Goal: Task Accomplishment & Management: Use online tool/utility

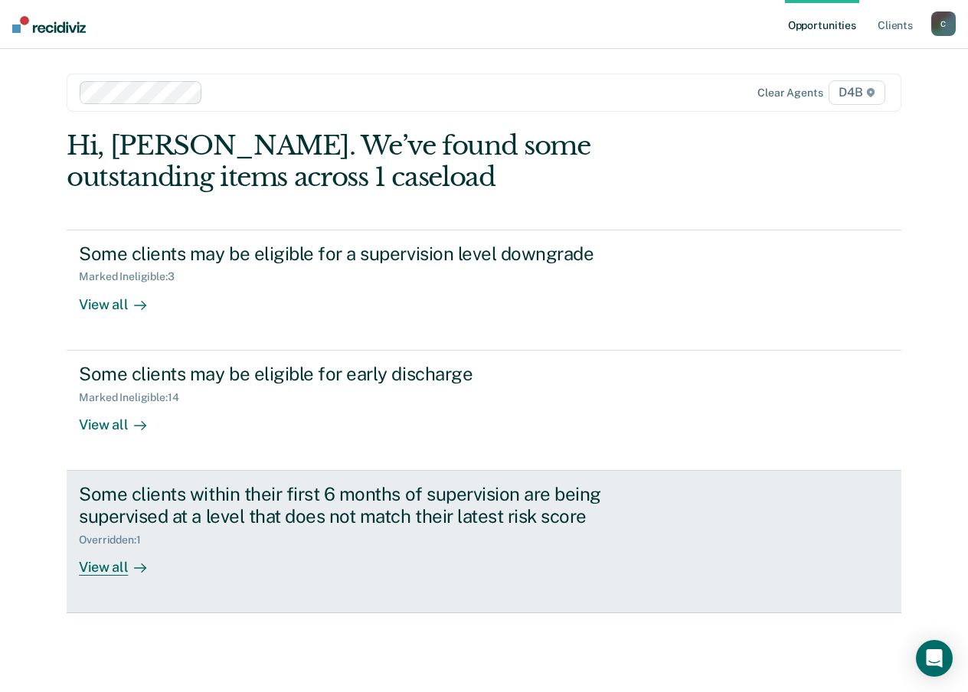
click at [113, 567] on div "View all" at bounding box center [122, 561] width 86 height 30
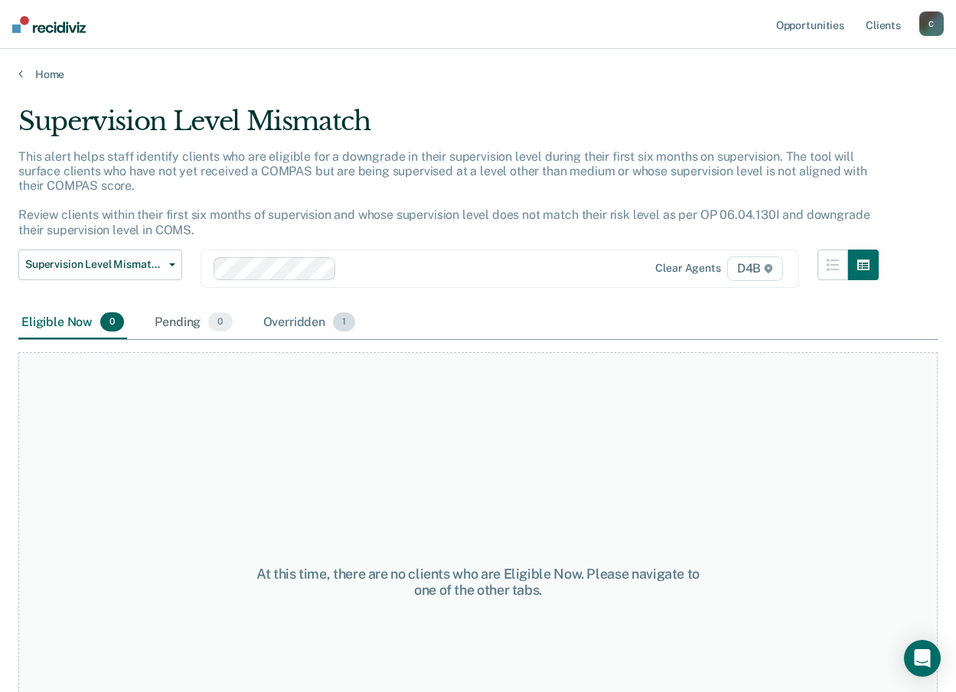
click at [317, 325] on div "Overridden 1" at bounding box center [309, 323] width 99 height 34
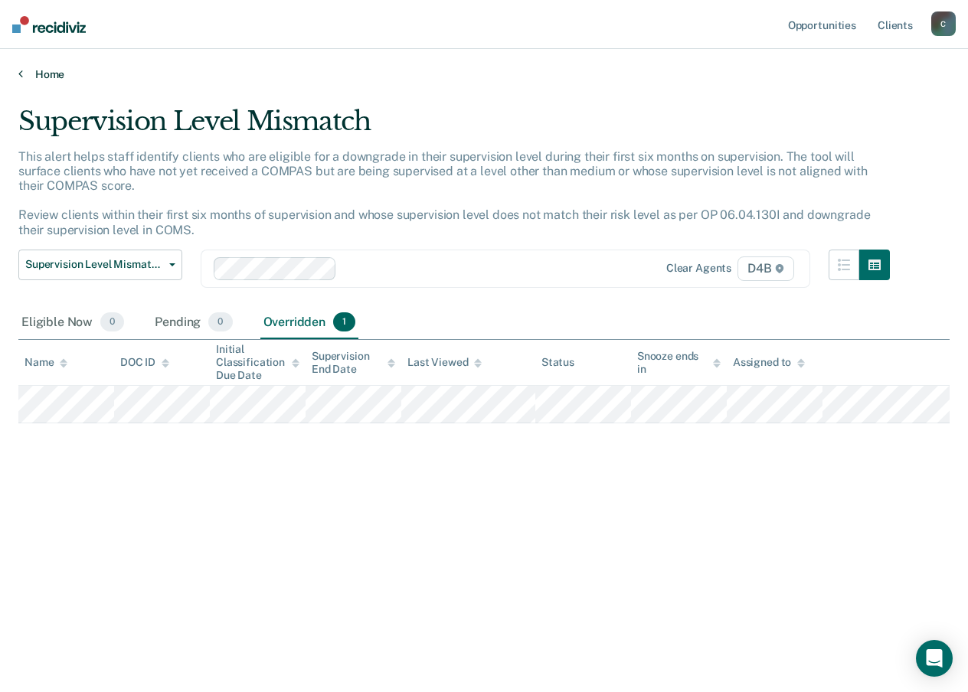
click at [38, 73] on link "Home" at bounding box center [483, 74] width 931 height 14
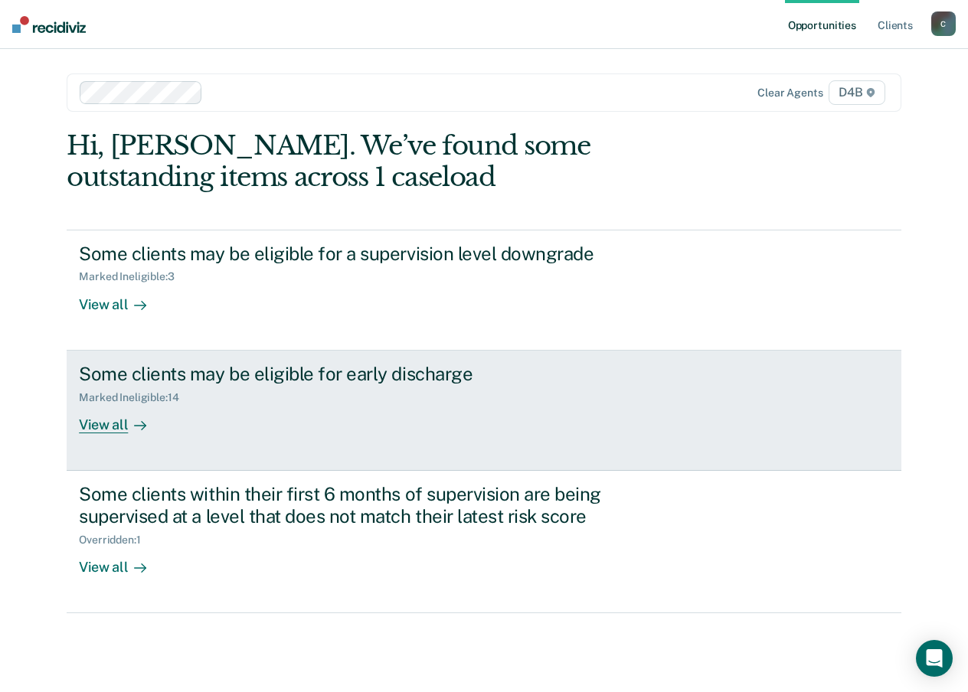
click at [119, 424] on div "View all" at bounding box center [122, 419] width 86 height 30
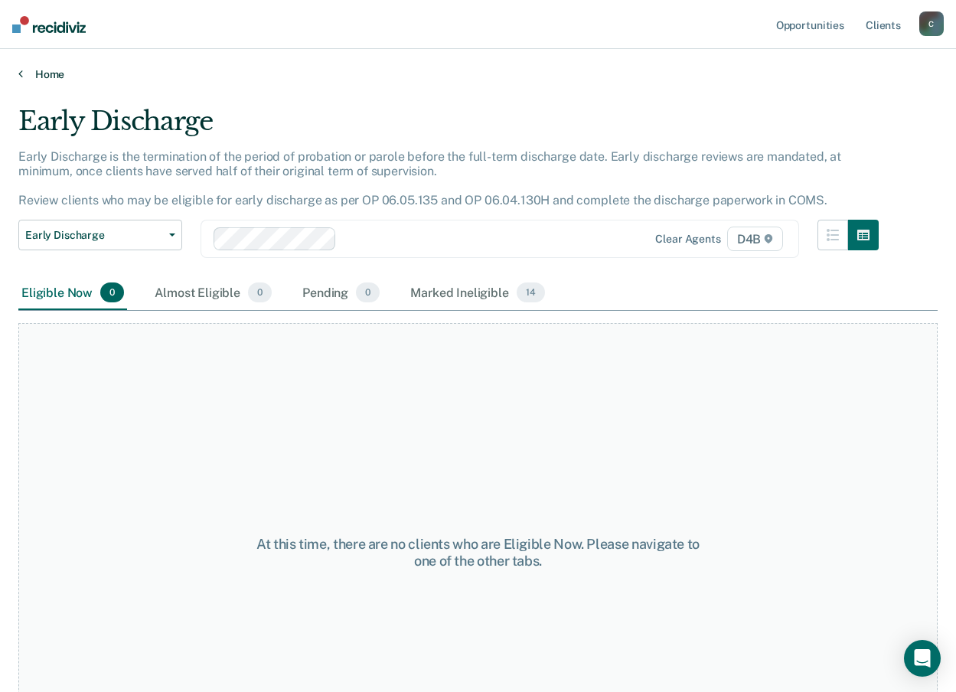
click at [38, 70] on link "Home" at bounding box center [478, 74] width 920 height 14
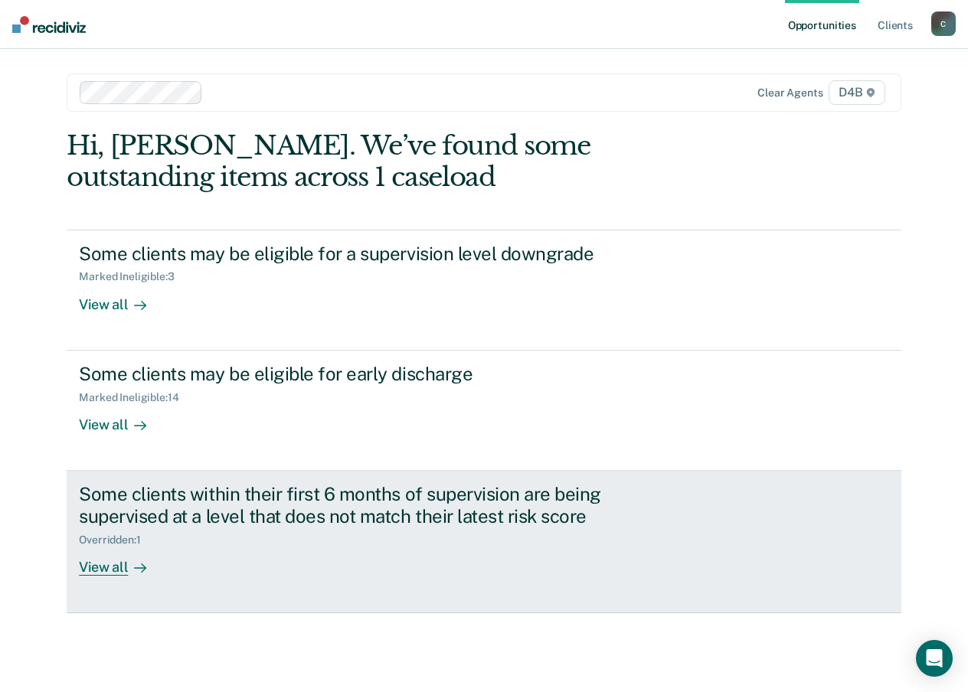
click at [111, 561] on div "View all" at bounding box center [122, 561] width 86 height 30
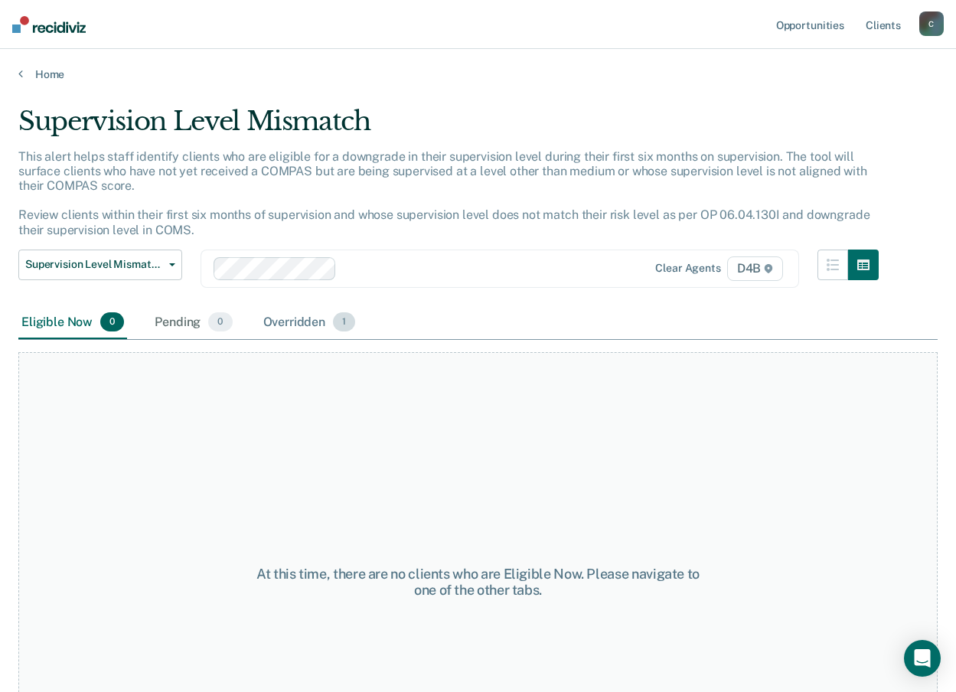
click at [315, 314] on div "Overridden 1" at bounding box center [309, 323] width 99 height 34
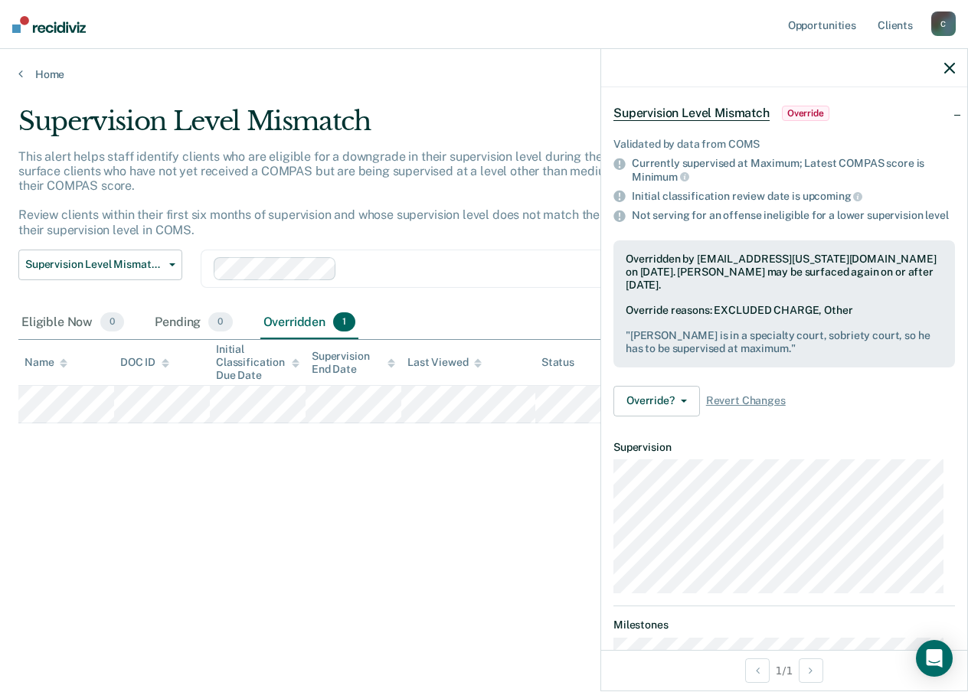
scroll to position [265, 0]
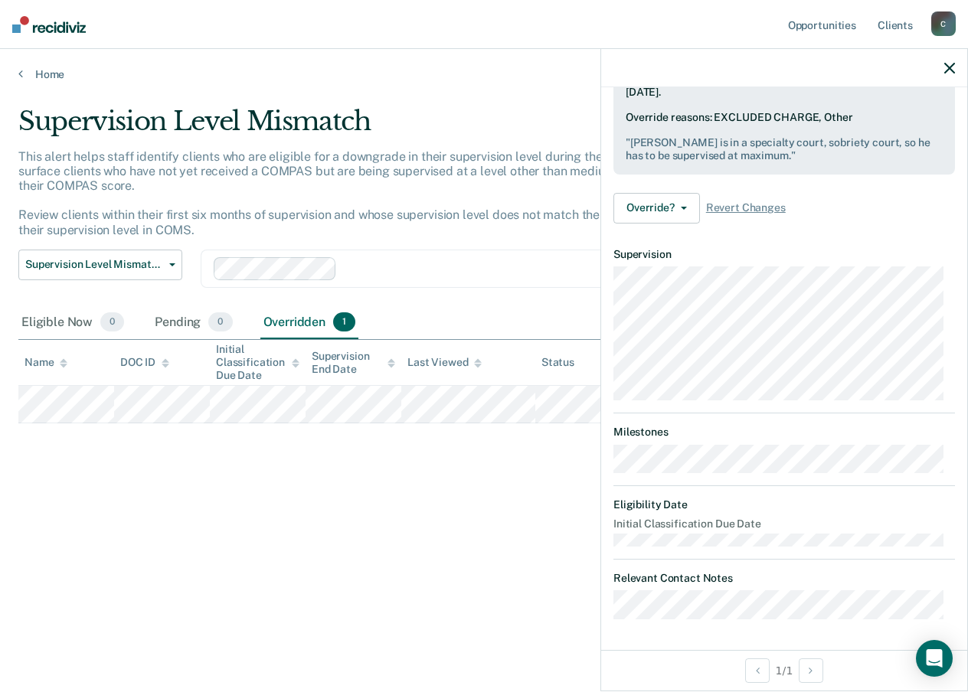
click at [950, 68] on icon "button" at bounding box center [949, 68] width 11 height 11
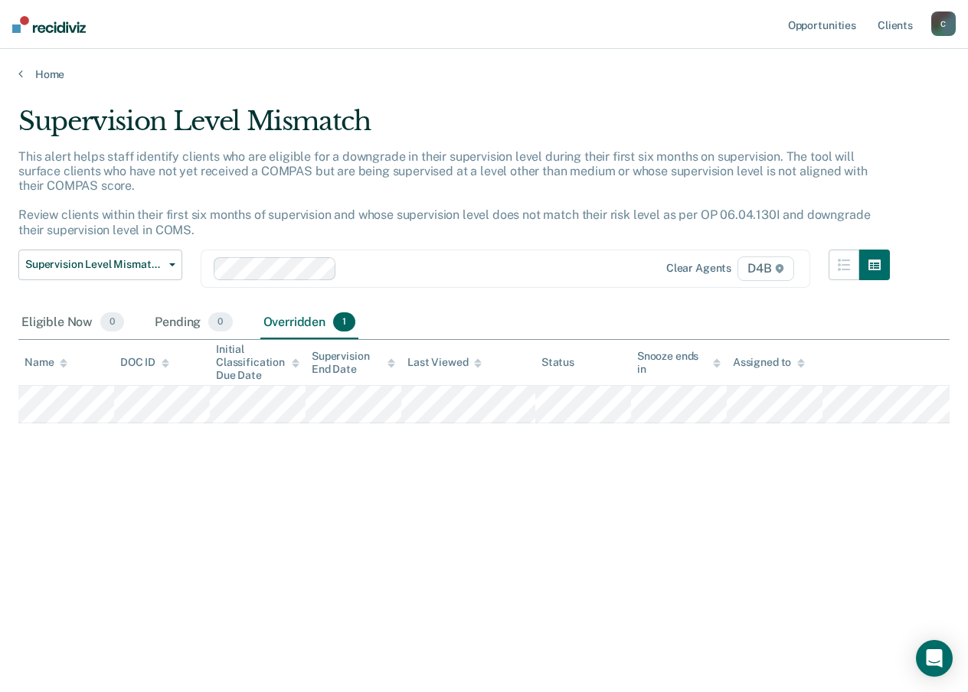
click at [31, 67] on div "Home" at bounding box center [484, 65] width 968 height 32
click at [17, 75] on div "Home" at bounding box center [484, 65] width 968 height 32
click at [44, 80] on link "Home" at bounding box center [483, 74] width 931 height 14
